Goal: Find specific page/section: Find specific page/section

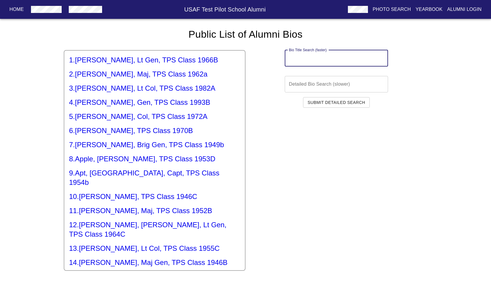
click at [333, 62] on input "text" at bounding box center [335, 58] width 103 height 17
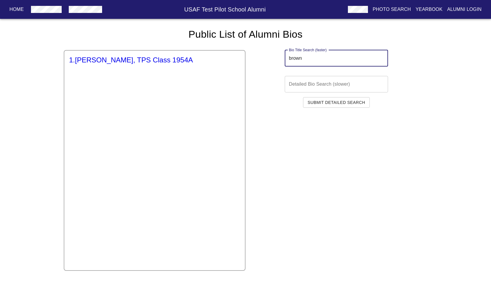
type input "brown"
click at [139, 59] on h5 "1 . [PERSON_NAME], TPS Class 1954A" at bounding box center [154, 59] width 171 height 9
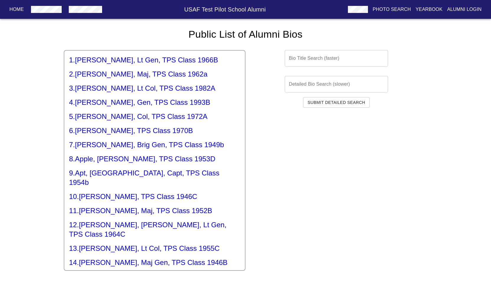
click at [301, 57] on input "text" at bounding box center [335, 58] width 103 height 17
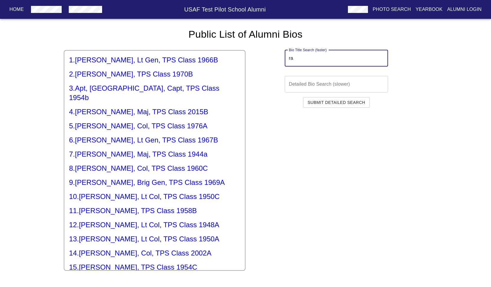
type input "r"
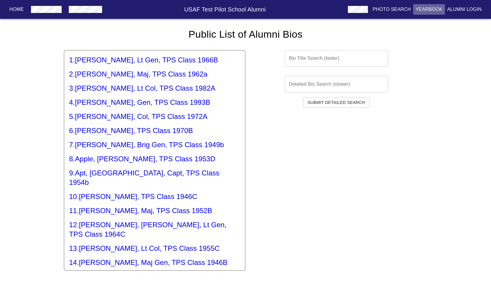
click at [430, 9] on p "Yearbook" at bounding box center [428, 9] width 27 height 7
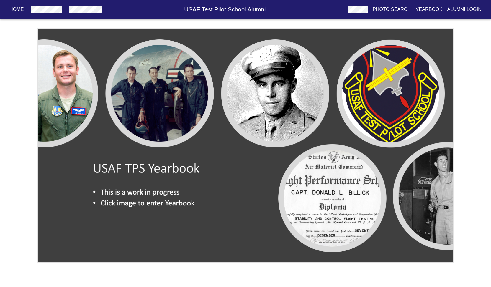
click at [294, 108] on img at bounding box center [245, 146] width 417 height 236
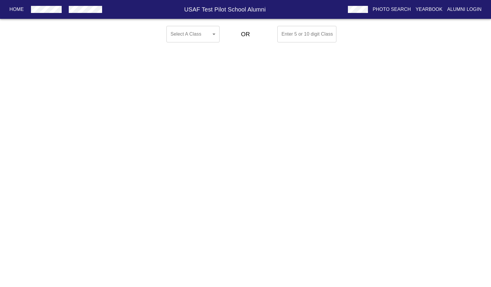
click at [215, 35] on body "Home USAF Test Pilot School Alumni Photo Search Yearbook Alumni Login Select A …" at bounding box center [245, 34] width 491 height 21
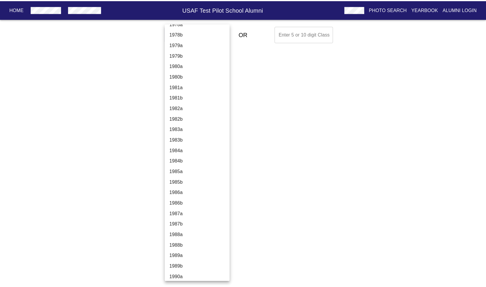
scroll to position [1120, 0]
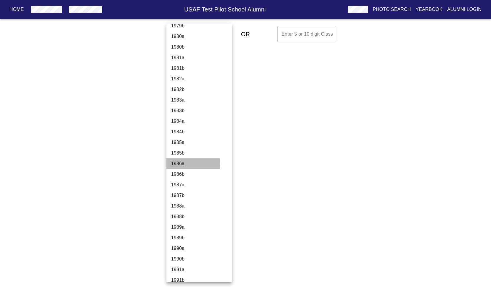
click at [176, 163] on li "1986a" at bounding box center [201, 164] width 70 height 11
type input "1986a"
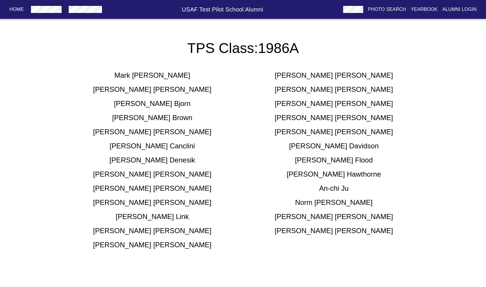
scroll to position [0, 0]
